Goal: Task Accomplishment & Management: Contribute content

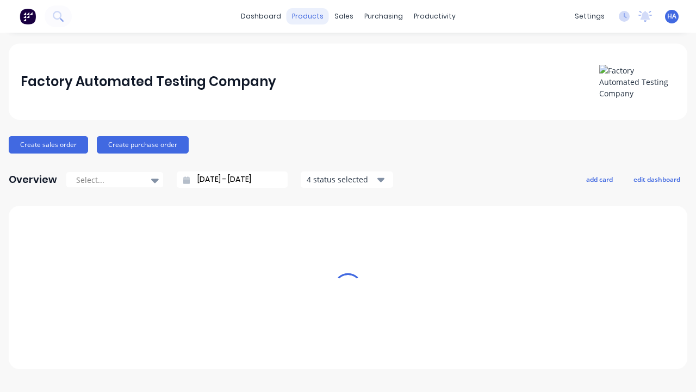
click at [312, 16] on div "products" at bounding box center [308, 16] width 42 height 16
click at [100, 27] on div "Product Catalogue" at bounding box center [66, 22] width 67 height 10
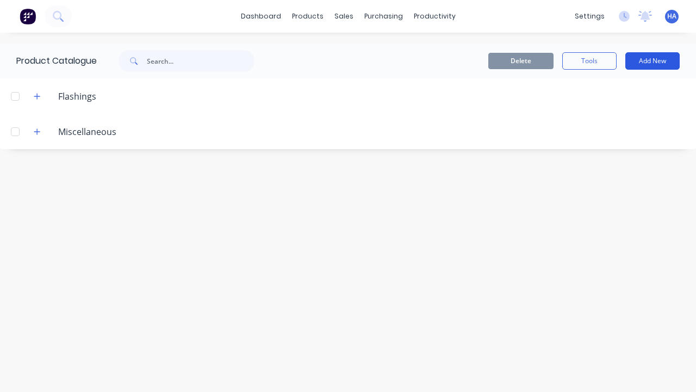
click at [653, 61] on button "Add New" at bounding box center [652, 60] width 54 height 17
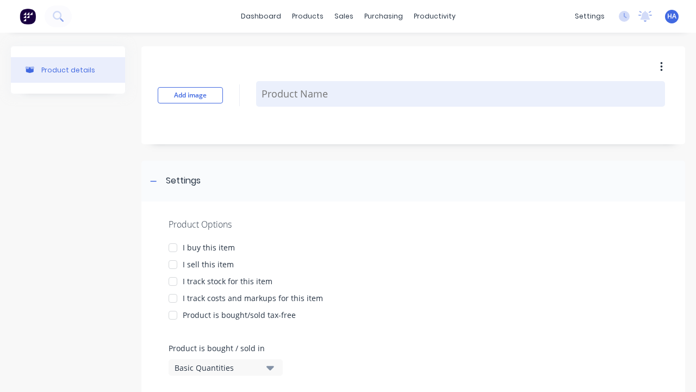
click at [461, 94] on textarea at bounding box center [460, 94] width 409 height 26
type textarea "x"
type textarea "Test Sqm Product"
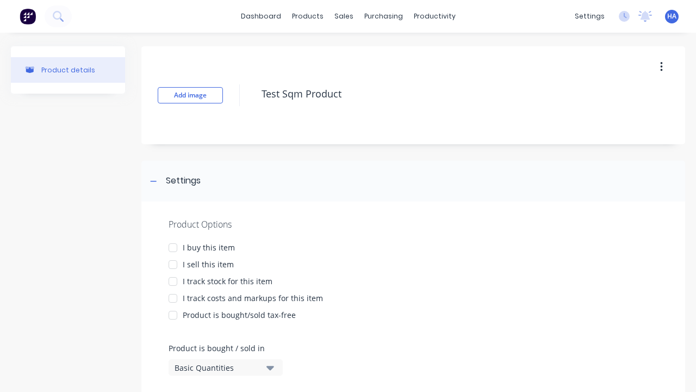
click at [173, 247] on div at bounding box center [173, 248] width 22 height 22
click at [173, 264] on div at bounding box center [173, 264] width 22 height 22
type textarea "x"
type textarea "Test Sqm Product"
click at [218, 367] on div "Basic Quantities" at bounding box center [218, 367] width 87 height 11
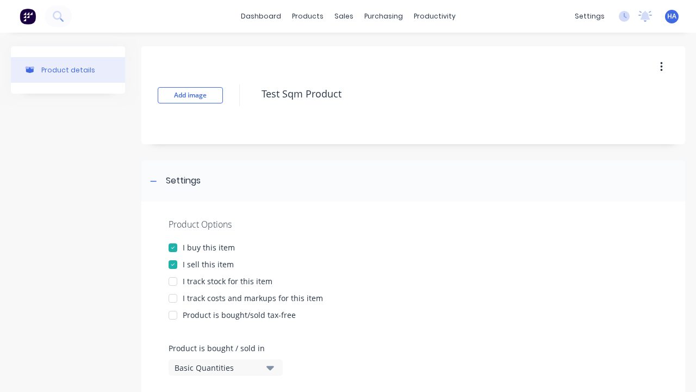
type textarea "x"
type textarea "Test Sqm Product"
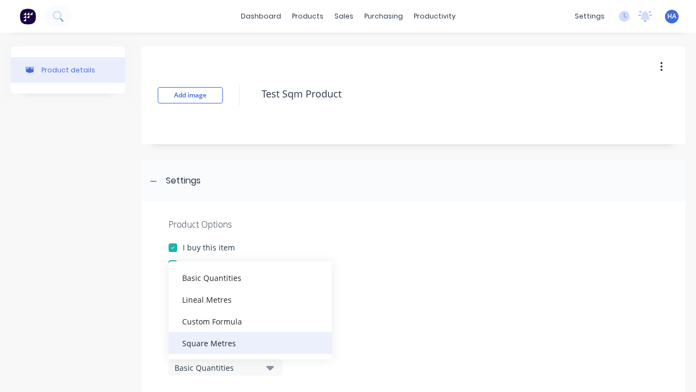
click at [250, 342] on div "Square Metres" at bounding box center [250, 343] width 163 height 22
type textarea "x"
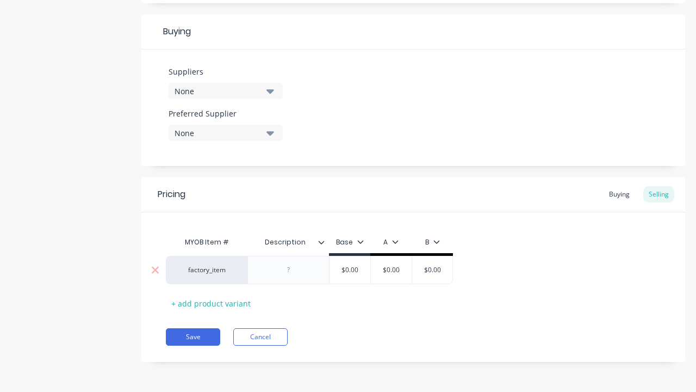
click at [391, 270] on input "text" at bounding box center [391, 270] width 54 height 10
type textarea "x"
type input "$0.00"
type textarea "x"
type input "100"
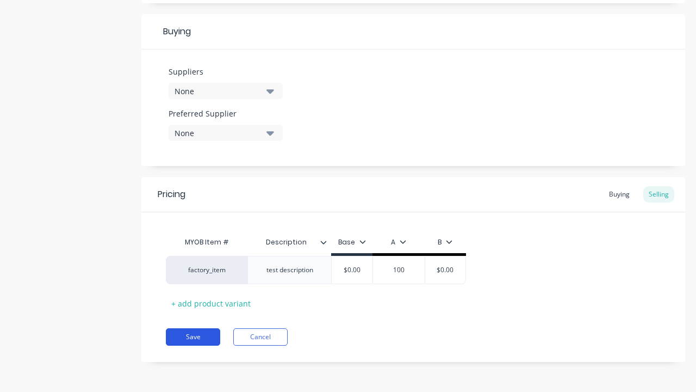
click at [193, 337] on button "Save" at bounding box center [193, 336] width 54 height 17
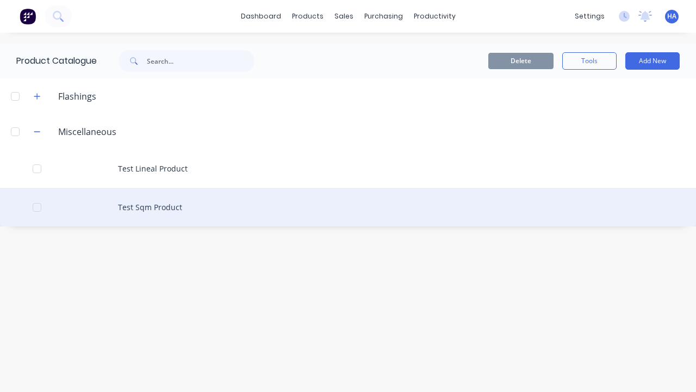
click at [348, 207] on div "Test Sqm Product" at bounding box center [348, 207] width 696 height 39
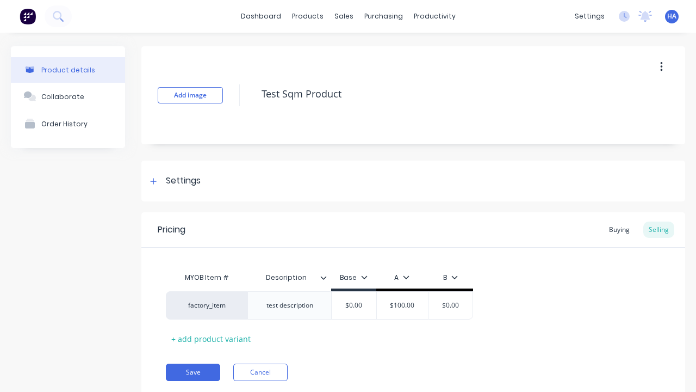
click at [661, 66] on icon "button" at bounding box center [661, 67] width 2 height 10
click at [623, 117] on div "Delete" at bounding box center [623, 117] width 84 height 16
type textarea "x"
